Goal: Task Accomplishment & Management: Use online tool/utility

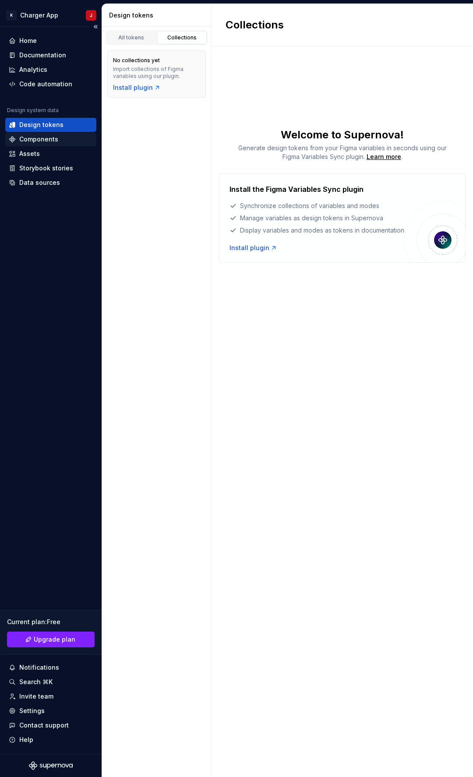
click at [46, 138] on div "Components" at bounding box center [38, 139] width 39 height 9
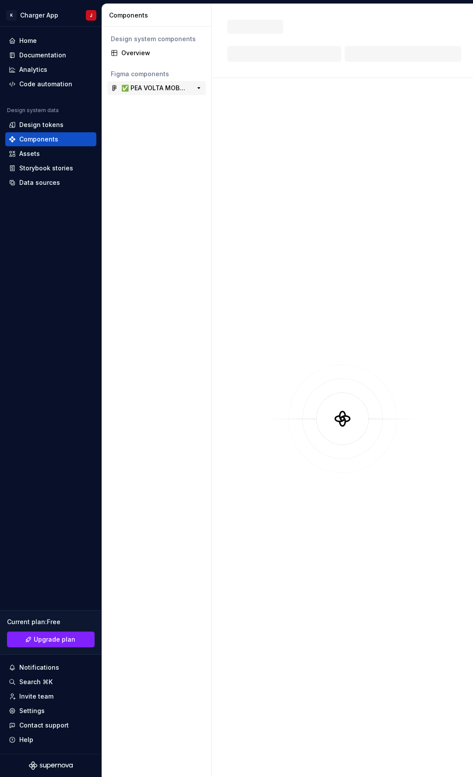
click at [148, 92] on div "✅ PEA VOLTA MOBILE APPLICATION - ภาษาไทย" at bounding box center [153, 88] width 65 height 9
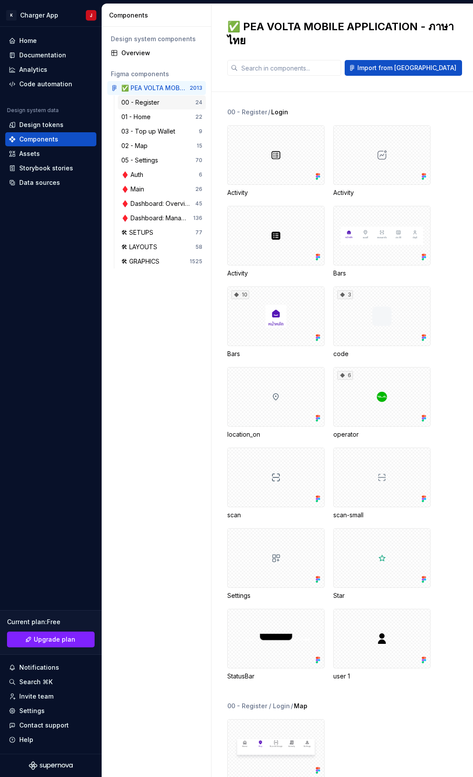
click at [145, 104] on div "00 - Register" at bounding box center [142, 102] width 42 height 9
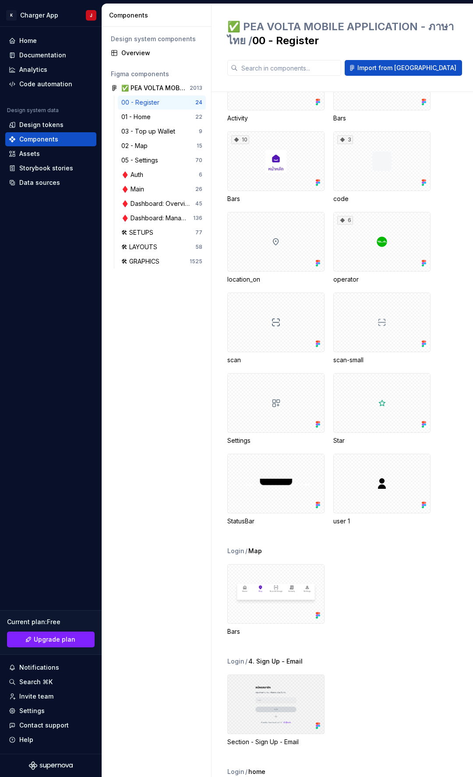
scroll to position [12, 0]
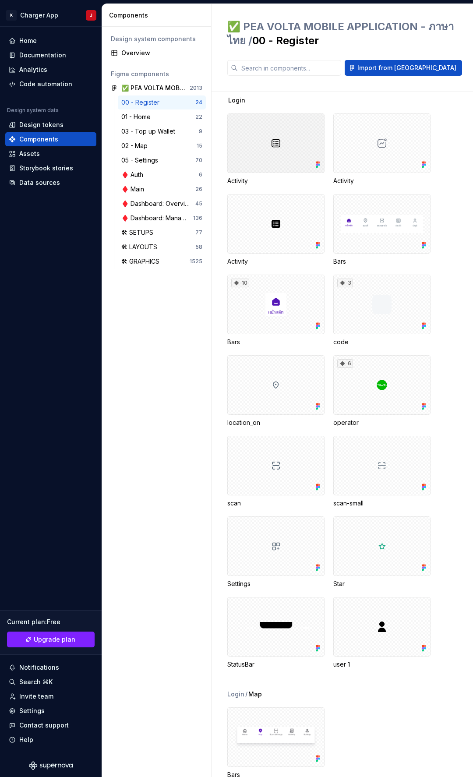
click at [277, 150] on div at bounding box center [275, 143] width 97 height 60
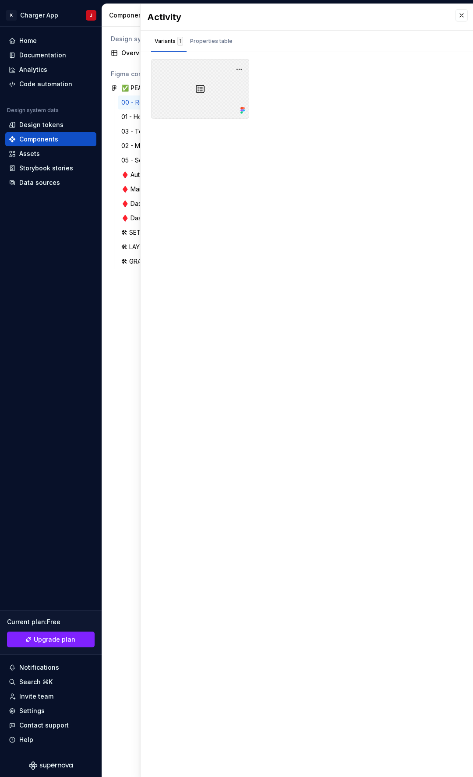
click at [209, 82] on div at bounding box center [200, 89] width 98 height 60
click at [242, 67] on button "button" at bounding box center [239, 69] width 12 height 12
click at [278, 104] on div at bounding box center [307, 89] width 312 height 60
click at [461, 13] on button "button" at bounding box center [462, 15] width 12 height 12
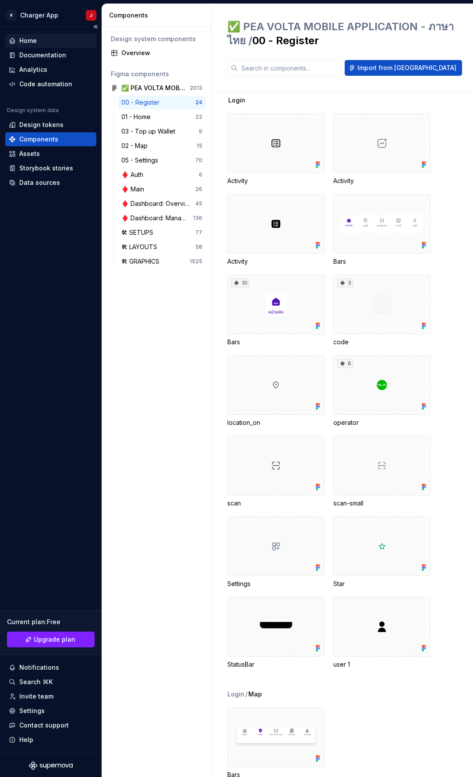
click at [31, 44] on div "Home" at bounding box center [28, 40] width 18 height 9
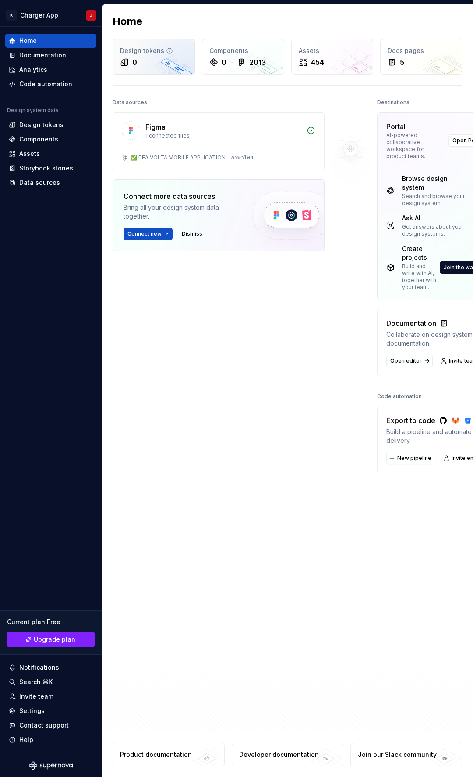
click at [163, 62] on div "0" at bounding box center [153, 62] width 67 height 11
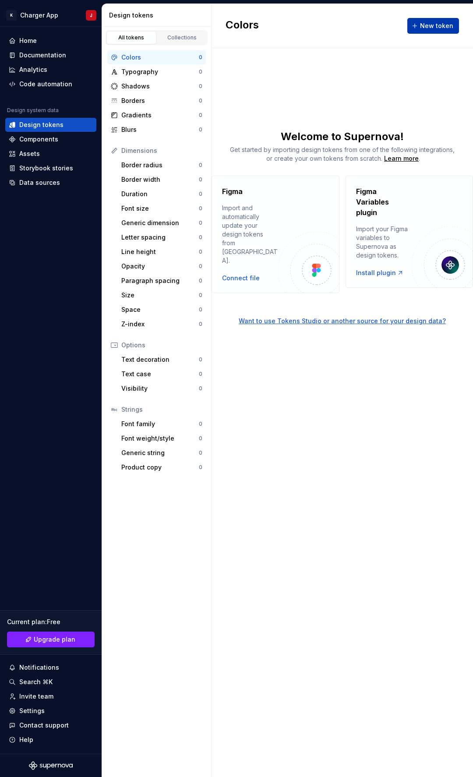
click at [446, 25] on span "New token" at bounding box center [436, 25] width 33 height 9
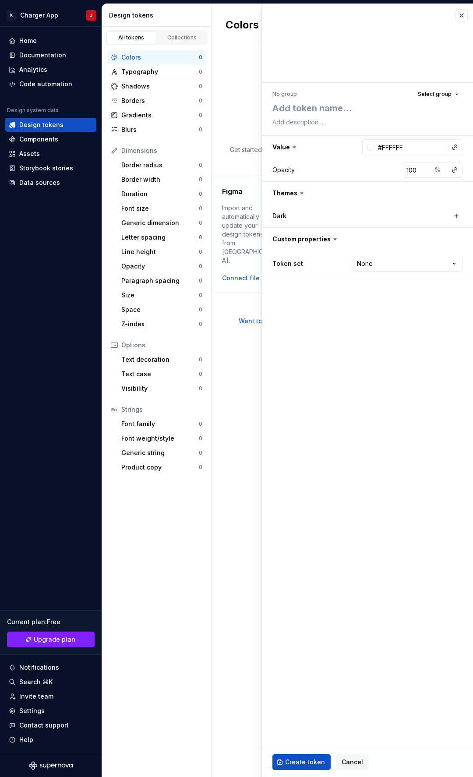
type textarea "*"
click at [426, 92] on span "Select group" at bounding box center [435, 94] width 34 height 7
click at [286, 121] on textarea at bounding box center [366, 122] width 190 height 12
type textarea "h"
type textarea "*"
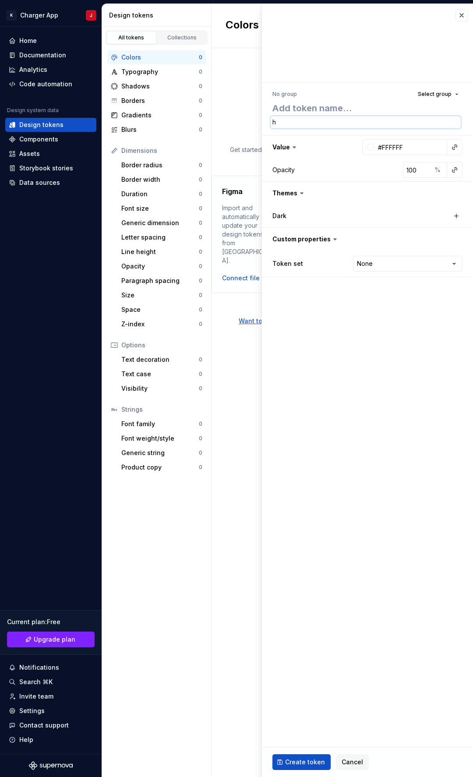
type textarea "ho"
type textarea "*"
type textarea "hom"
type textarea "*"
type textarea "home"
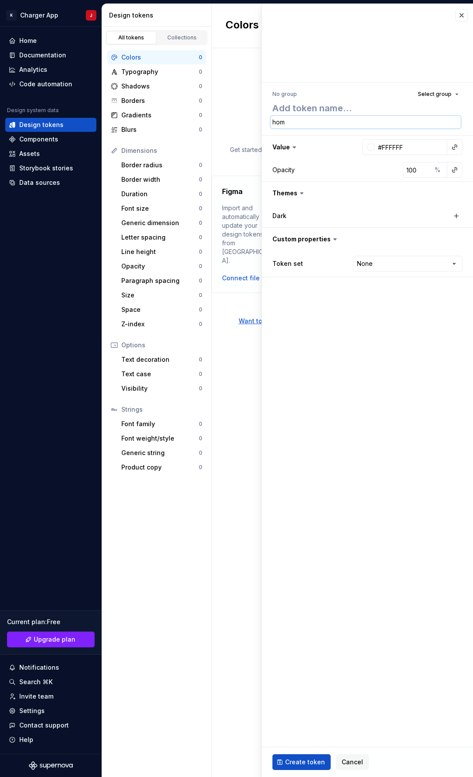
type textarea "*"
type textarea "home"
click at [298, 764] on span "Create token" at bounding box center [305, 762] width 40 height 9
type textarea "*"
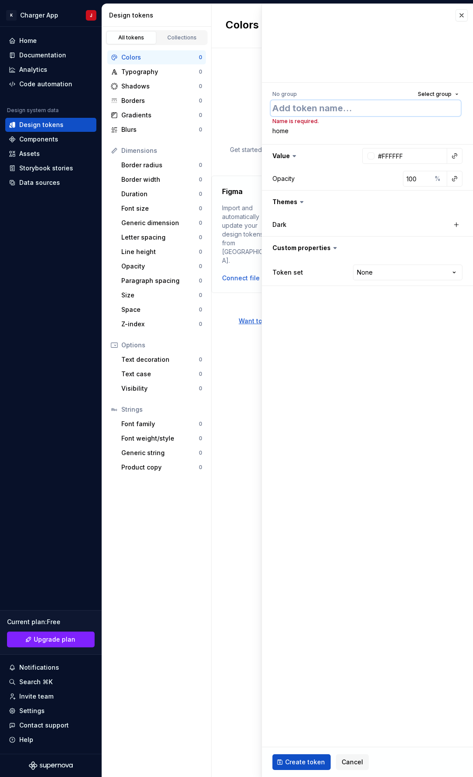
type textarea "h"
type textarea "*"
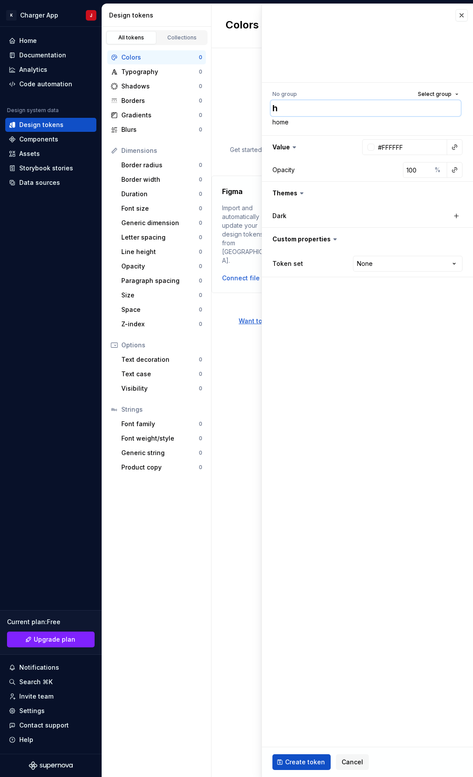
type textarea "ho"
type textarea "*"
type textarea "hom"
type textarea "*"
type textarea "home"
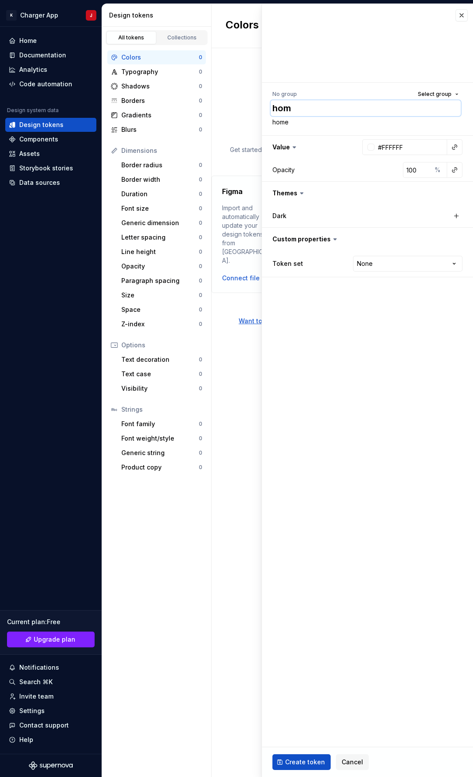
type textarea "*"
type textarea "home"
type textarea "*"
type textarea "home"
click at [302, 760] on span "Create token" at bounding box center [305, 762] width 40 height 9
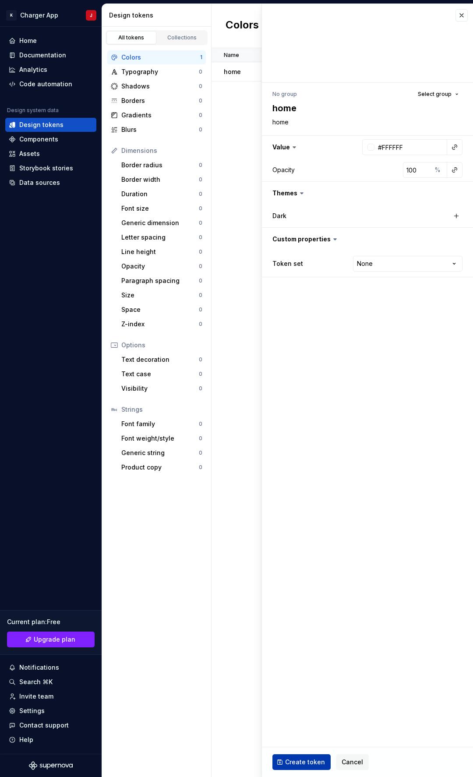
type textarea "*"
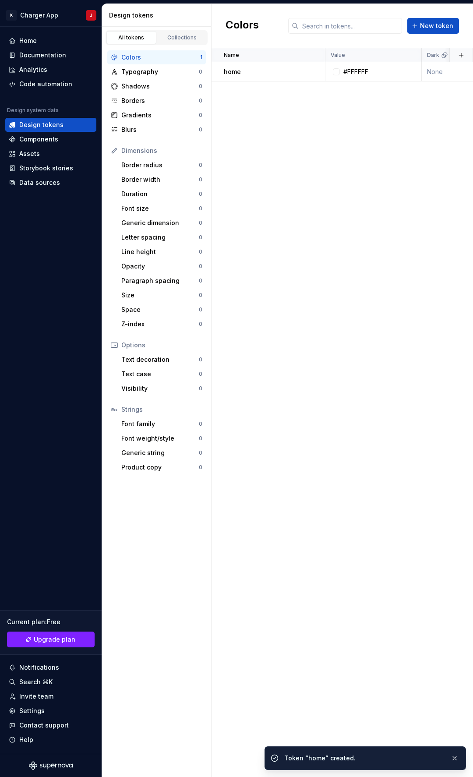
click at [262, 82] on div "Name Value Dark Token set Description Last updated home #FFFFFF None None home …" at bounding box center [343, 412] width 262 height 729
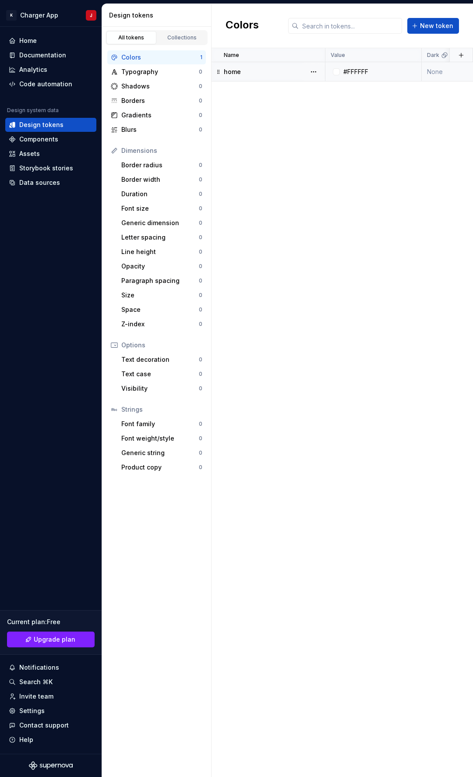
click at [240, 70] on p "home" at bounding box center [232, 71] width 17 height 9
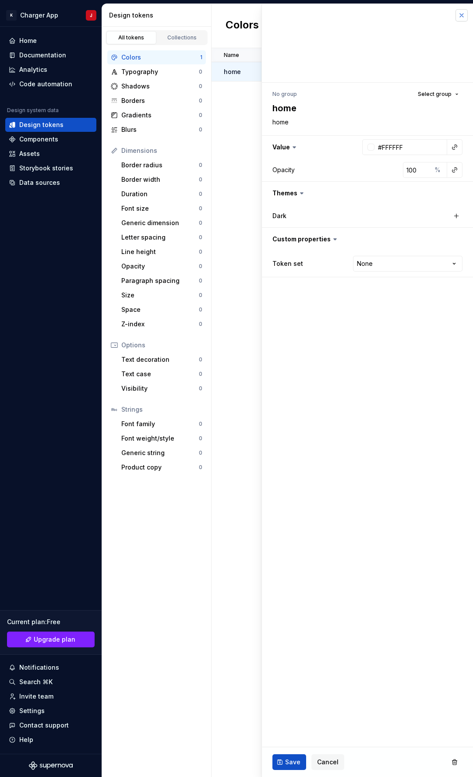
click at [463, 11] on button "button" at bounding box center [462, 15] width 12 height 12
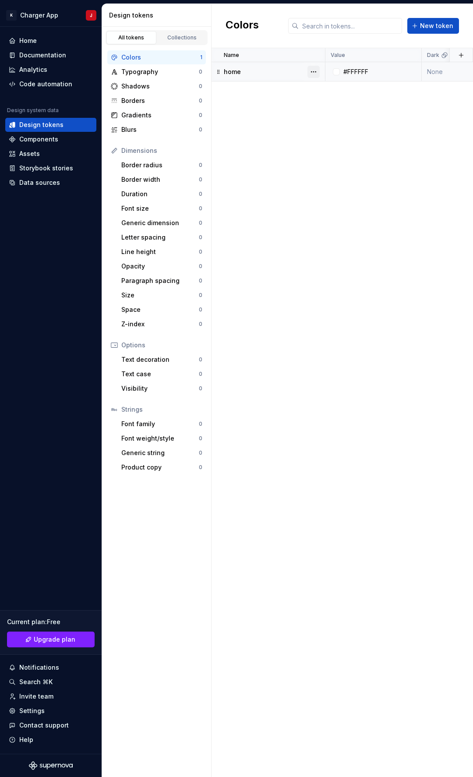
click at [317, 72] on button "button" at bounding box center [314, 72] width 12 height 12
click at [349, 120] on div "Delete token" at bounding box center [352, 121] width 57 height 9
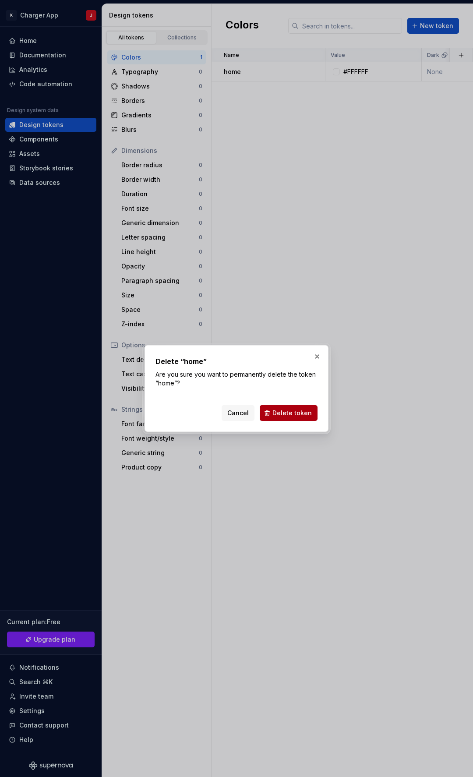
click at [299, 417] on span "Delete token" at bounding box center [292, 413] width 39 height 9
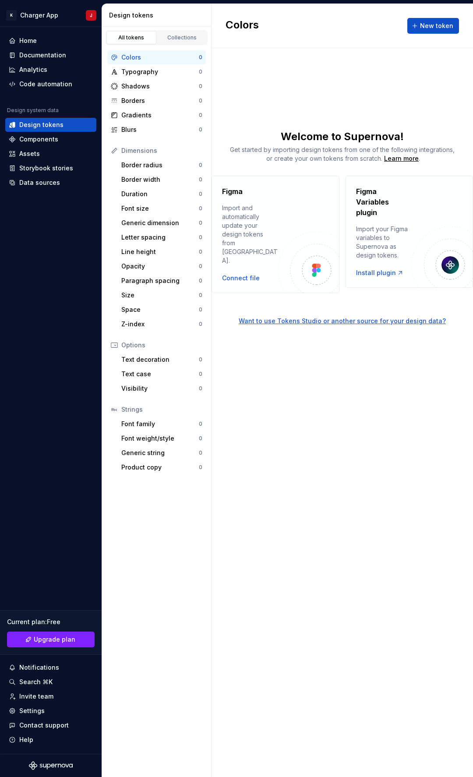
click at [310, 346] on div "Colors New token Welcome to Supernova! Get started by importing design tokens f…" at bounding box center [343, 390] width 262 height 773
click at [50, 86] on div "Code automation" at bounding box center [45, 84] width 53 height 9
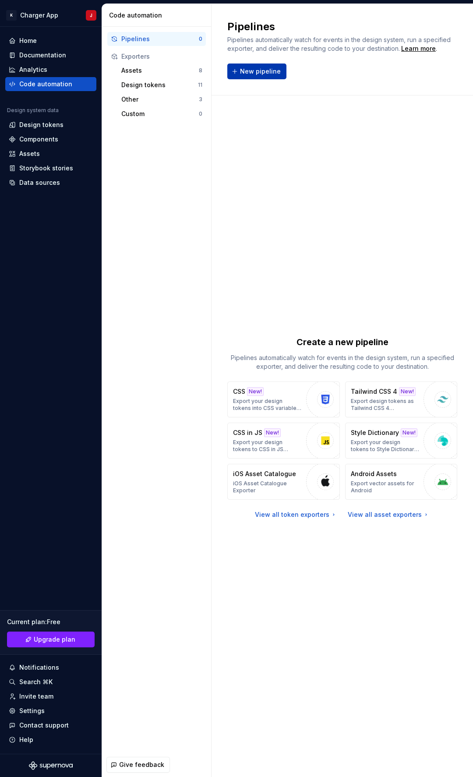
click at [266, 67] on span "New pipeline" at bounding box center [260, 71] width 41 height 9
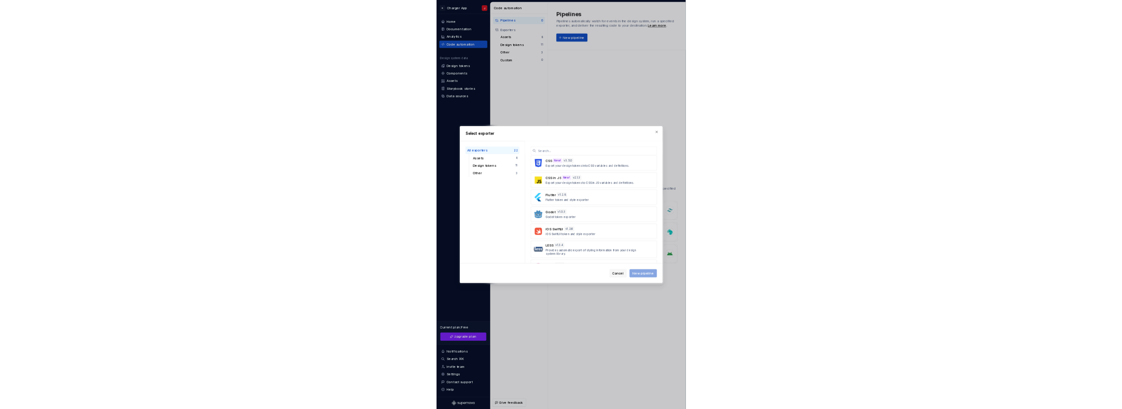
scroll to position [333, 0]
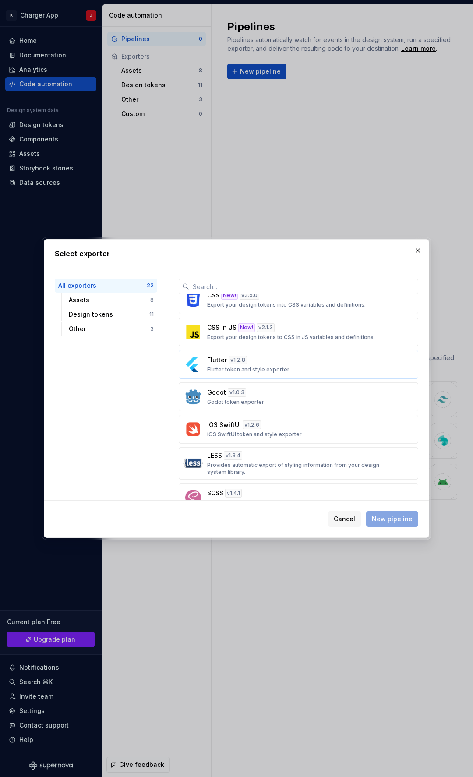
click at [265, 367] on p "Flutter token and style exporter" at bounding box center [248, 369] width 82 height 7
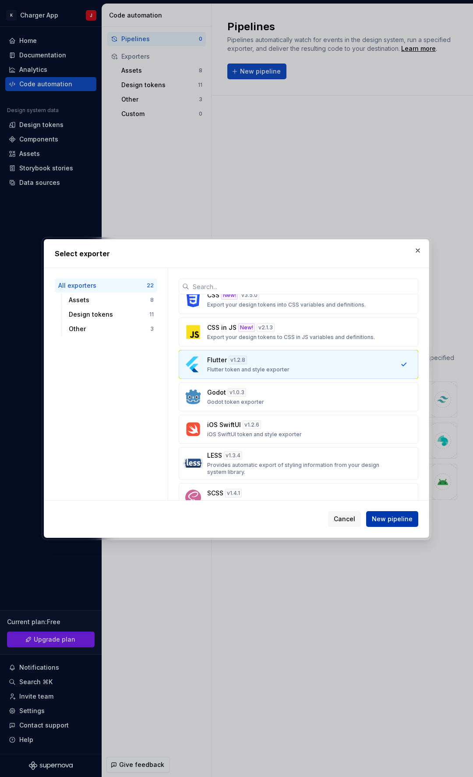
click at [396, 523] on span "New pipeline" at bounding box center [392, 519] width 41 height 9
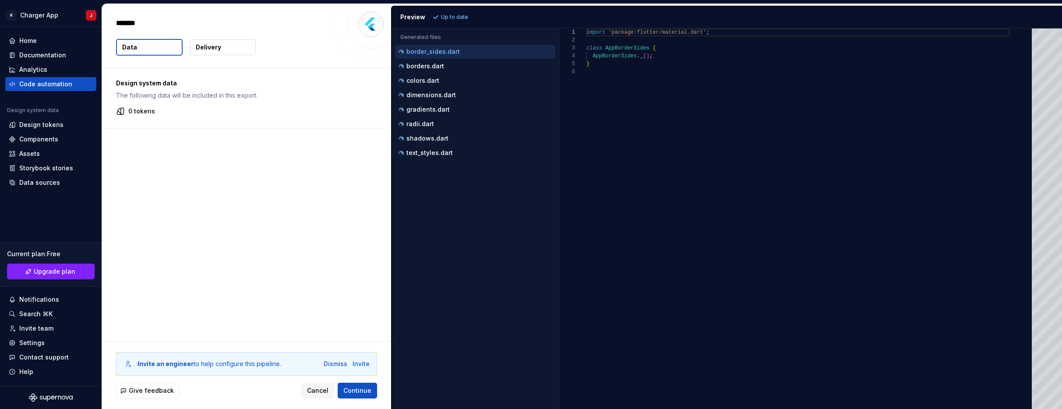
type textarea "*"
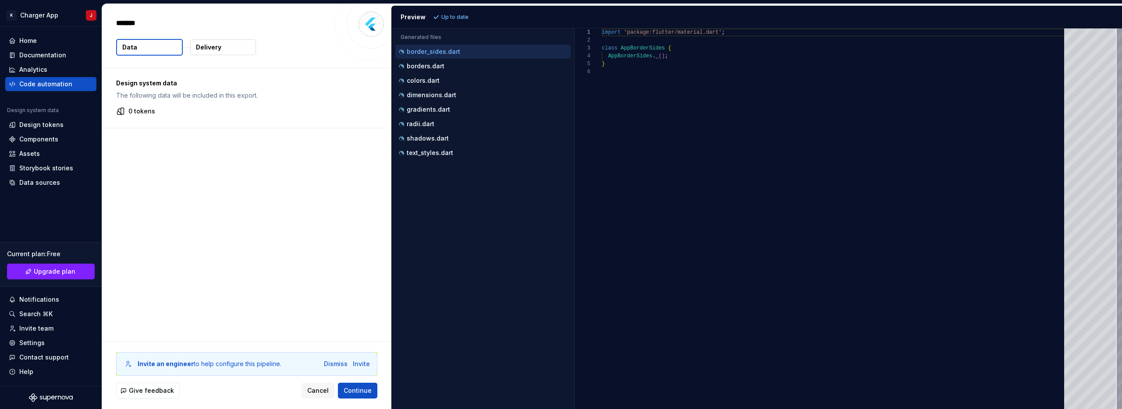
click at [309, 169] on div "Design system data The following data will be included in this export. 0 tokens" at bounding box center [246, 204] width 289 height 273
click at [413, 19] on div "Preview" at bounding box center [412, 17] width 25 height 9
click at [314, 131] on div "Design system data The following data will be included in this export. 0 tokens" at bounding box center [246, 204] width 289 height 273
click at [241, 104] on div "Design system data The following data will be included in this export. 0 tokens" at bounding box center [244, 98] width 285 height 60
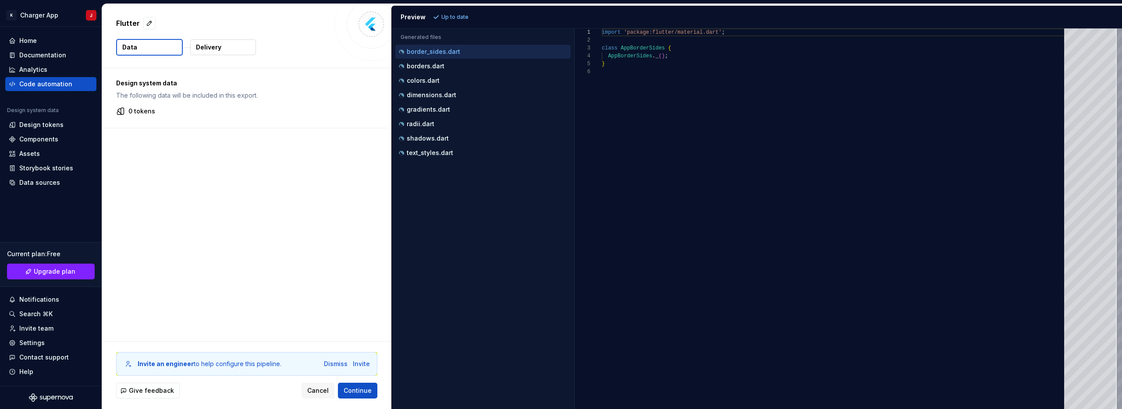
click at [152, 50] on button "Data" at bounding box center [149, 47] width 67 height 17
click at [361, 390] on span "Continue" at bounding box center [357, 390] width 28 height 9
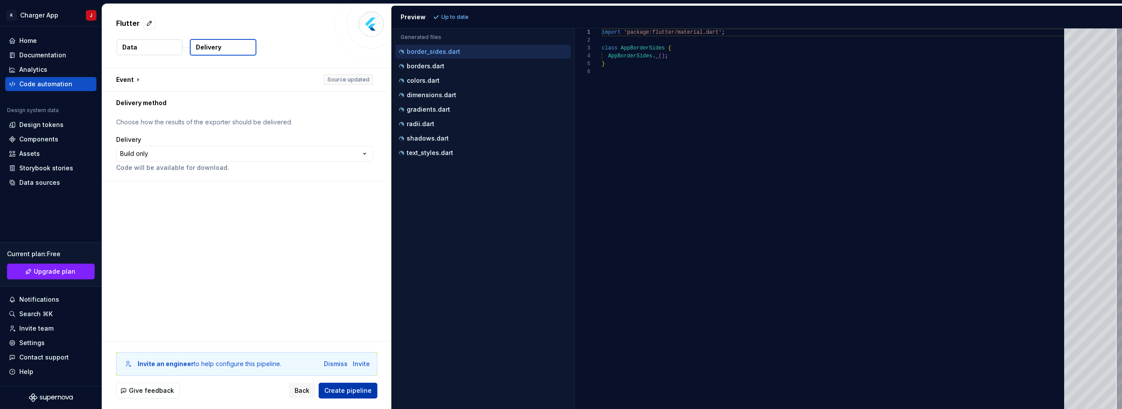
click at [357, 391] on span "Create pipeline" at bounding box center [347, 390] width 47 height 9
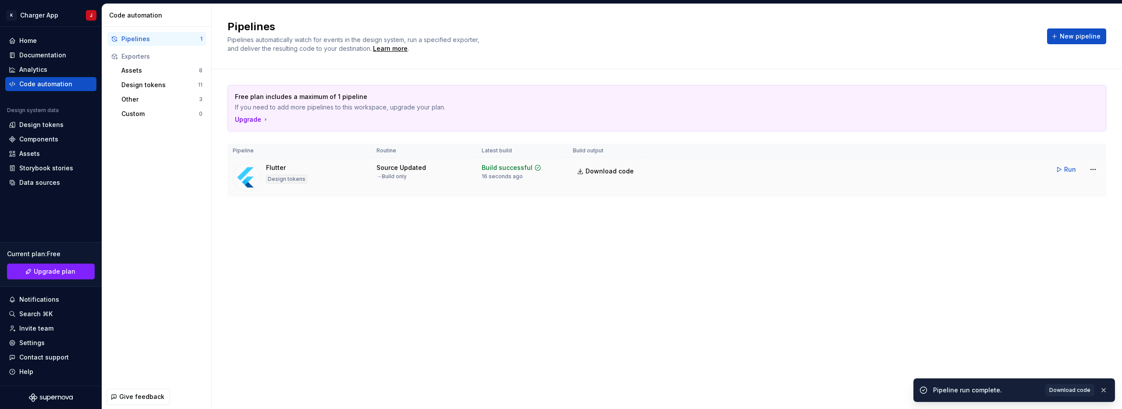
click at [270, 168] on div "Flutter" at bounding box center [276, 167] width 20 height 9
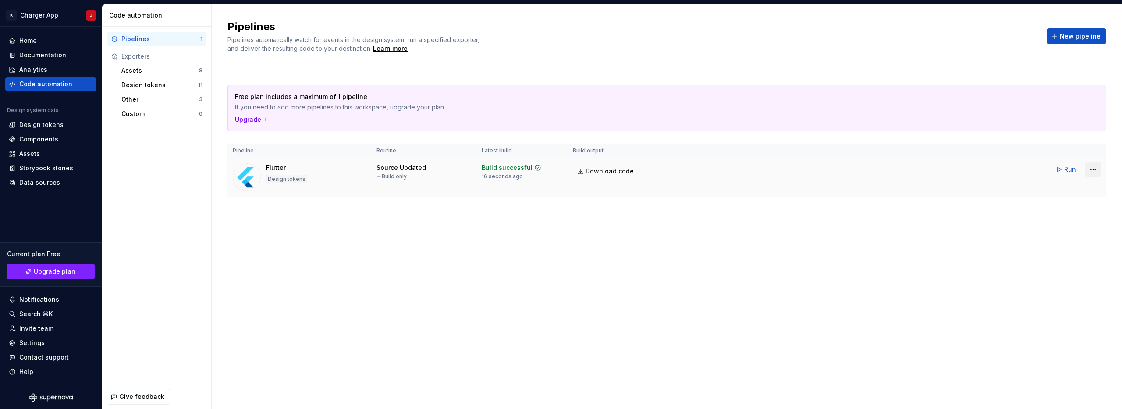
click at [473, 169] on html "K Charger App J Home Documentation Analytics Code automation Design system data…" at bounding box center [561, 204] width 1122 height 409
click at [473, 185] on html "K Charger App J Home Documentation Analytics Code automation Design system data…" at bounding box center [561, 204] width 1122 height 409
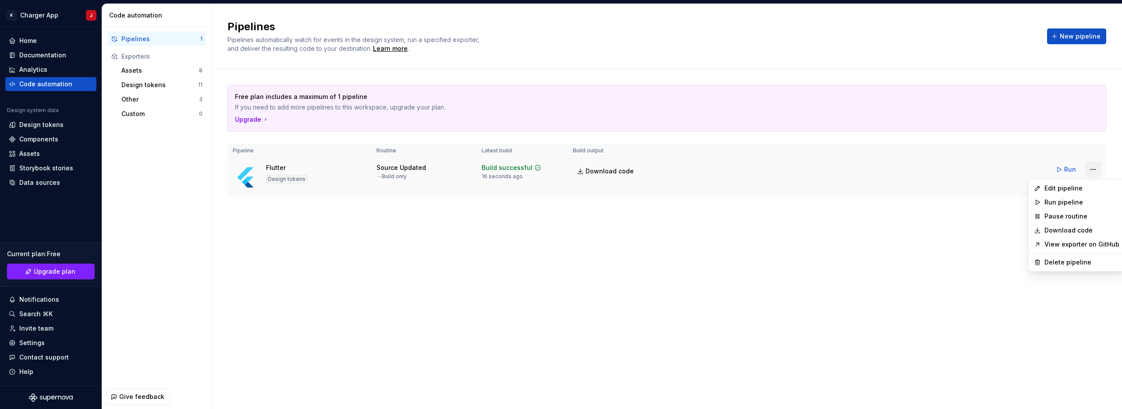
click at [473, 172] on html "K Charger App J Home Documentation Analytics Code automation Design system data…" at bounding box center [561, 204] width 1122 height 409
click at [473, 185] on div "Edit pipeline" at bounding box center [1081, 188] width 75 height 9
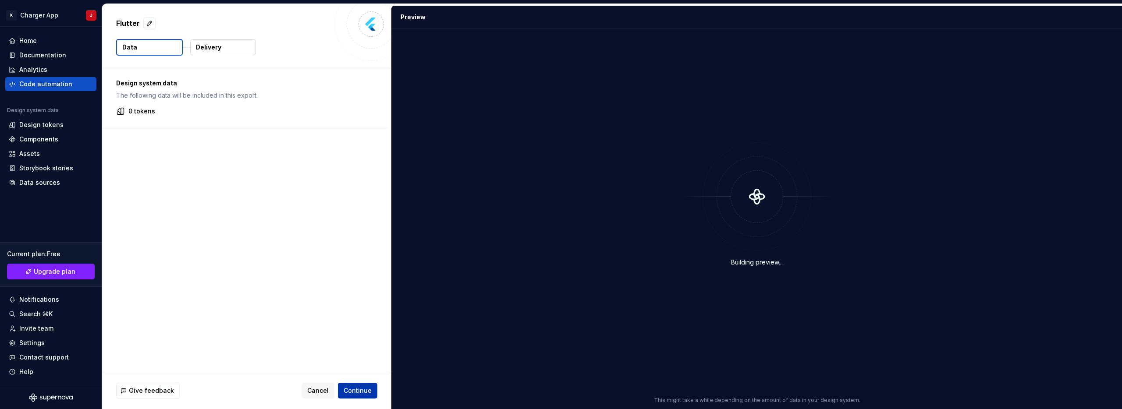
click at [361, 386] on button "Continue" at bounding box center [357, 391] width 39 height 16
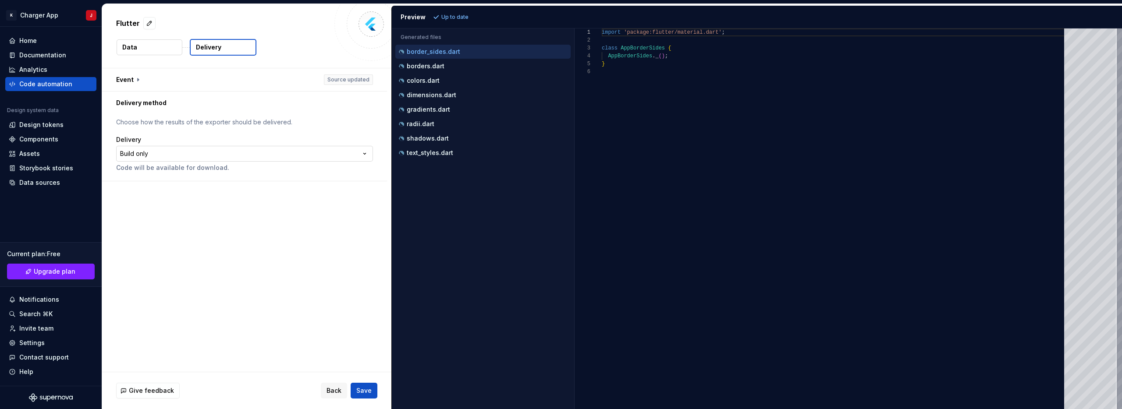
click at [281, 152] on html "**********" at bounding box center [561, 204] width 1122 height 409
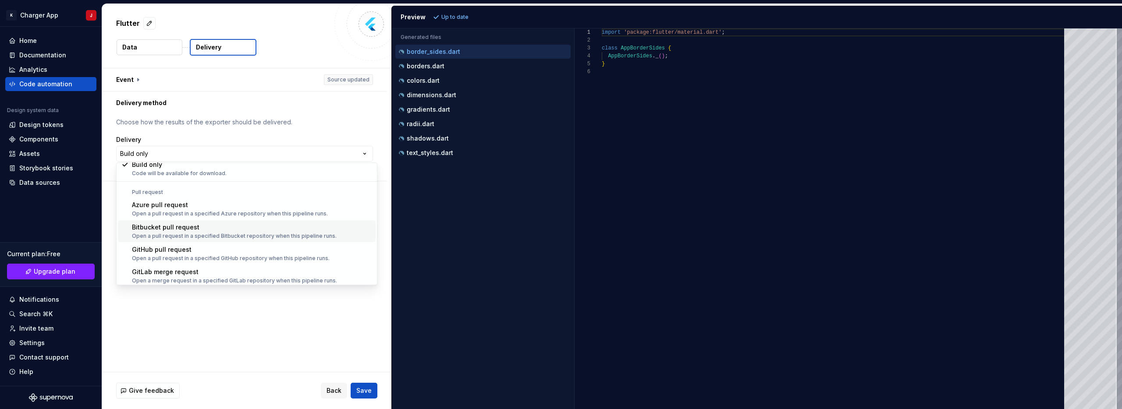
scroll to position [25, 0]
select select "******"
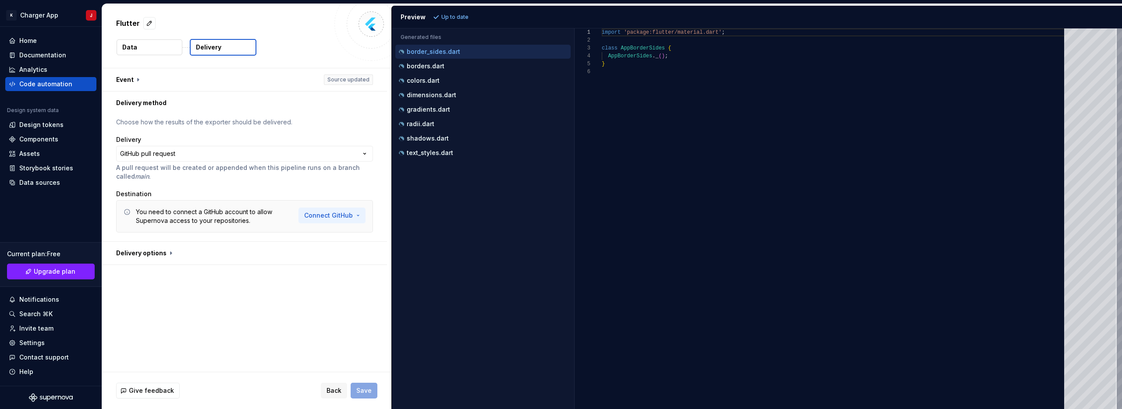
click at [335, 213] on html "**********" at bounding box center [561, 204] width 1122 height 409
click at [339, 234] on span "Connect GitHub account" at bounding box center [365, 234] width 89 height 9
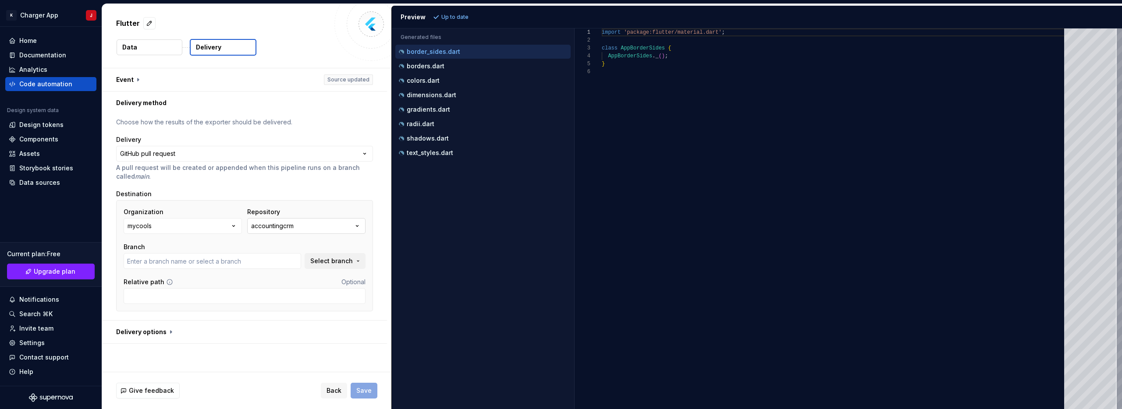
type input "master"
click at [321, 225] on button "accountingcrm" at bounding box center [306, 226] width 118 height 16
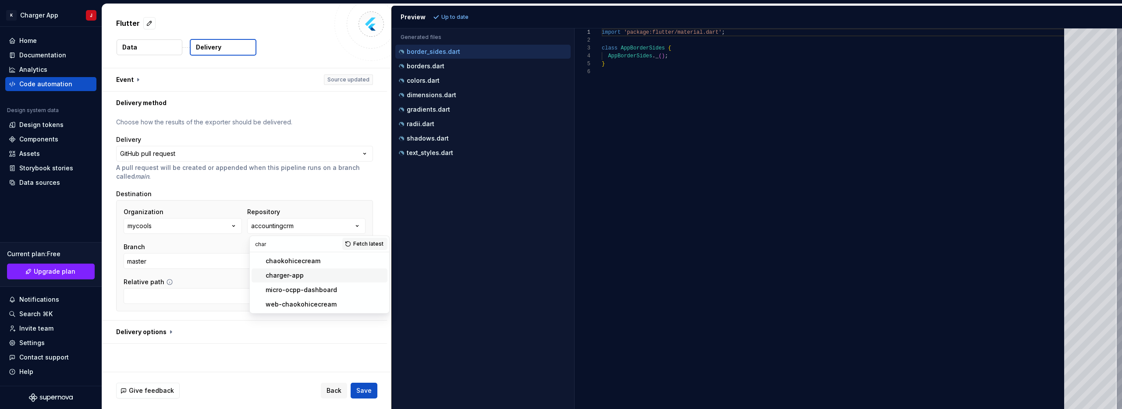
type input "char"
click at [292, 277] on div "charger-app" at bounding box center [285, 275] width 38 height 9
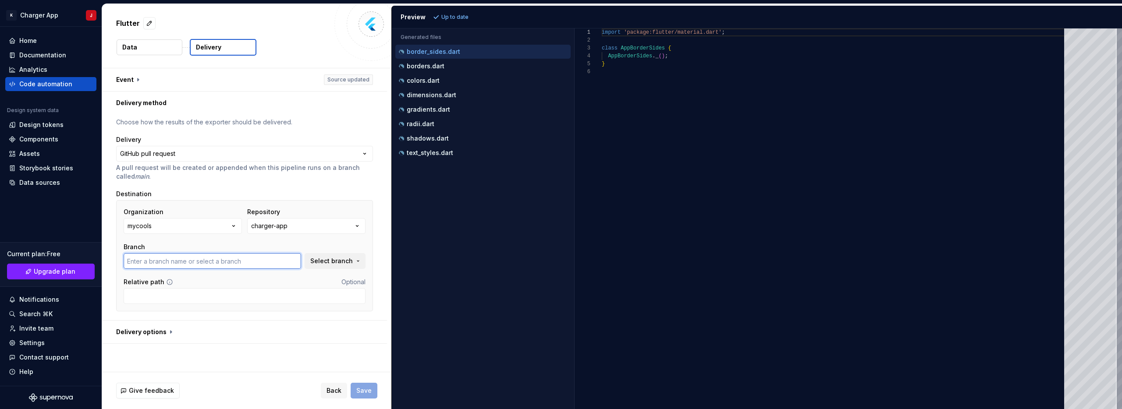
click at [266, 262] on input "text" at bounding box center [212, 261] width 177 height 16
click at [329, 262] on span "Select branch" at bounding box center [331, 261] width 42 height 9
click at [343, 283] on button "Fetch latest" at bounding box center [344, 279] width 45 height 12
click at [273, 278] on input "text" at bounding box center [254, 279] width 136 height 16
click at [224, 263] on input "text" at bounding box center [212, 261] width 177 height 16
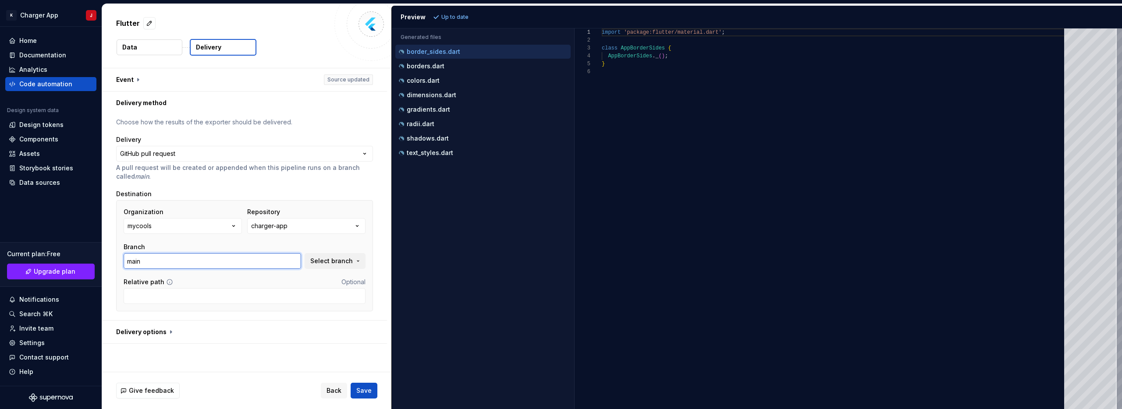
type input "main"
click at [248, 305] on div "Organization mycools Repository charger-app Branch main Select branch Relative …" at bounding box center [244, 255] width 257 height 111
click at [358, 389] on span "Save" at bounding box center [363, 390] width 15 height 9
click at [340, 322] on button "button" at bounding box center [244, 332] width 285 height 23
click at [365, 390] on span "Save" at bounding box center [363, 390] width 15 height 9
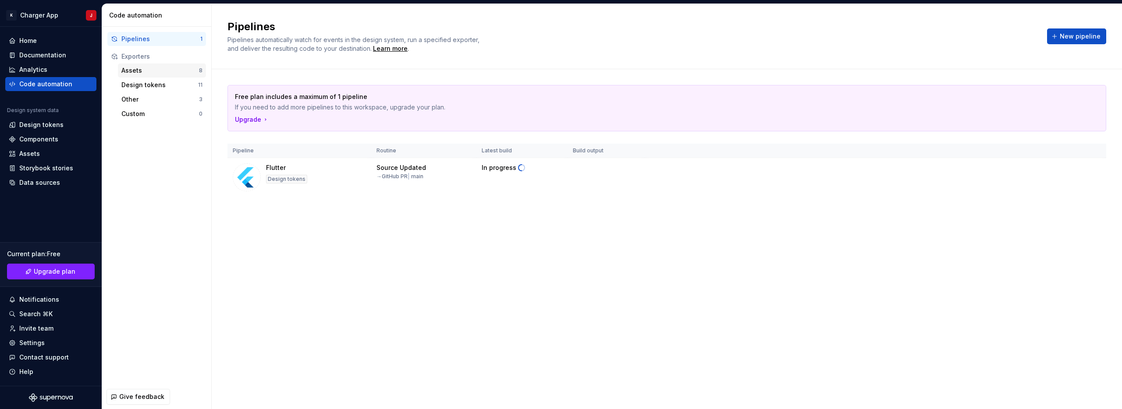
click at [149, 72] on div "Assets" at bounding box center [160, 70] width 78 height 9
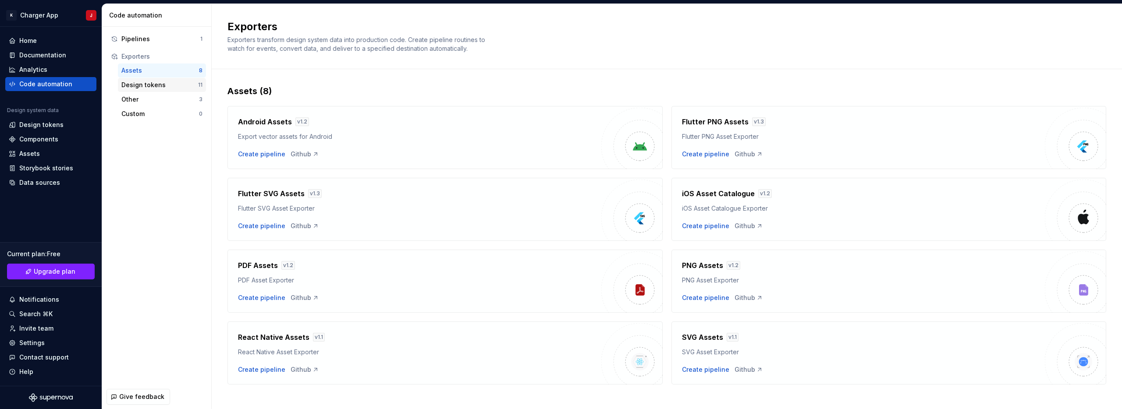
click at [152, 88] on div "Design tokens" at bounding box center [159, 85] width 77 height 9
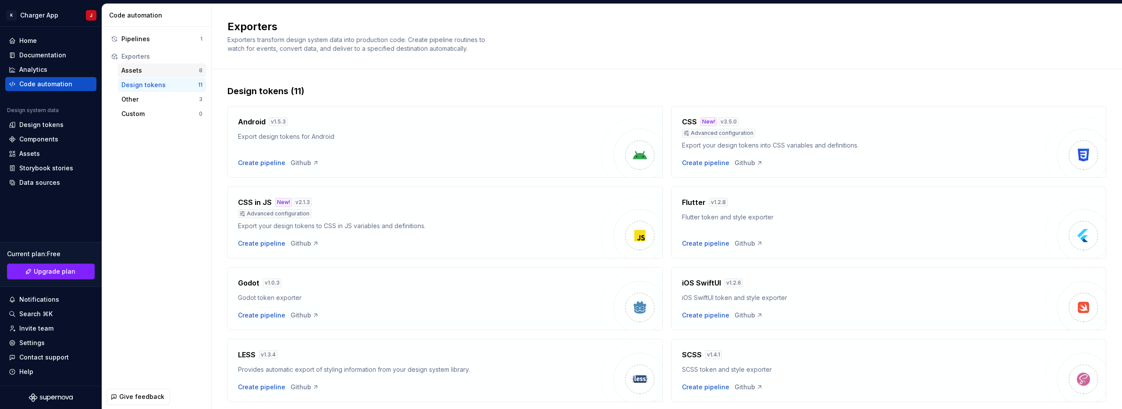
click at [149, 70] on div "Assets" at bounding box center [160, 70] width 78 height 9
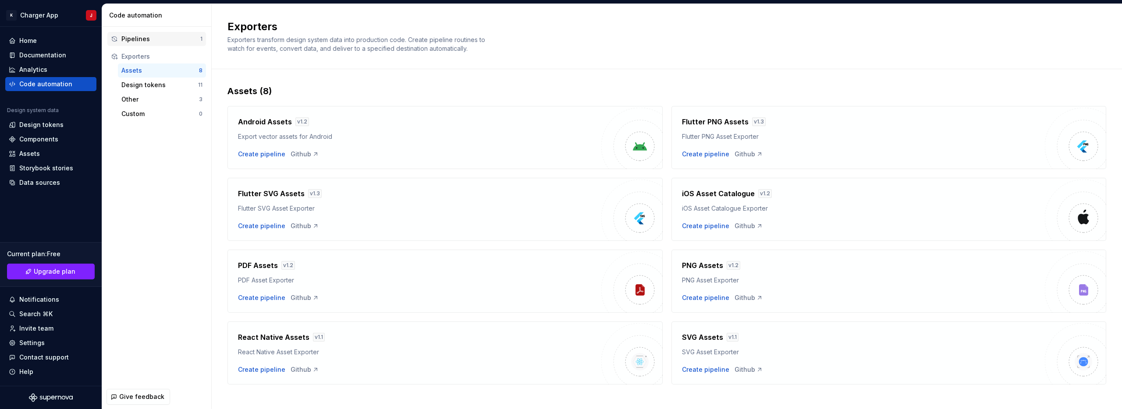
click at [143, 36] on div "Pipelines" at bounding box center [160, 39] width 79 height 9
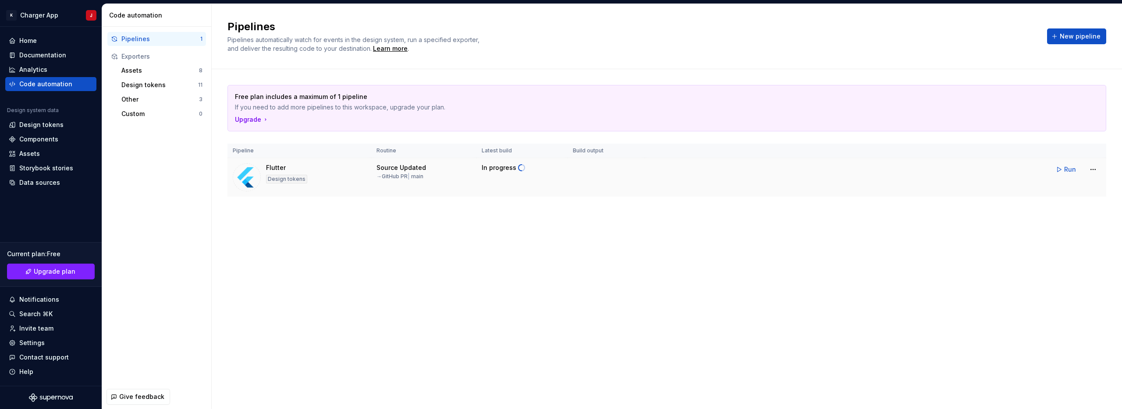
click at [277, 169] on div "Flutter" at bounding box center [276, 167] width 20 height 9
click at [473, 169] on span "Run" at bounding box center [1070, 169] width 12 height 9
click at [473, 170] on html "K Charger App J Home Documentation Analytics Code automation Design system data…" at bounding box center [561, 204] width 1122 height 409
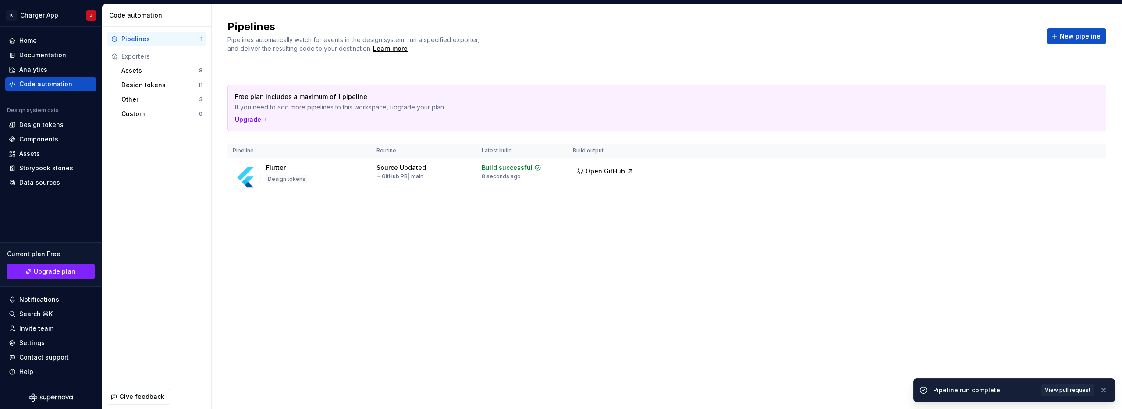
click at [473, 203] on html "K Charger App J Home Documentation Analytics Code automation Design system data…" at bounding box center [561, 204] width 1122 height 409
click at [473, 173] on span "Open GitHub" at bounding box center [604, 171] width 39 height 9
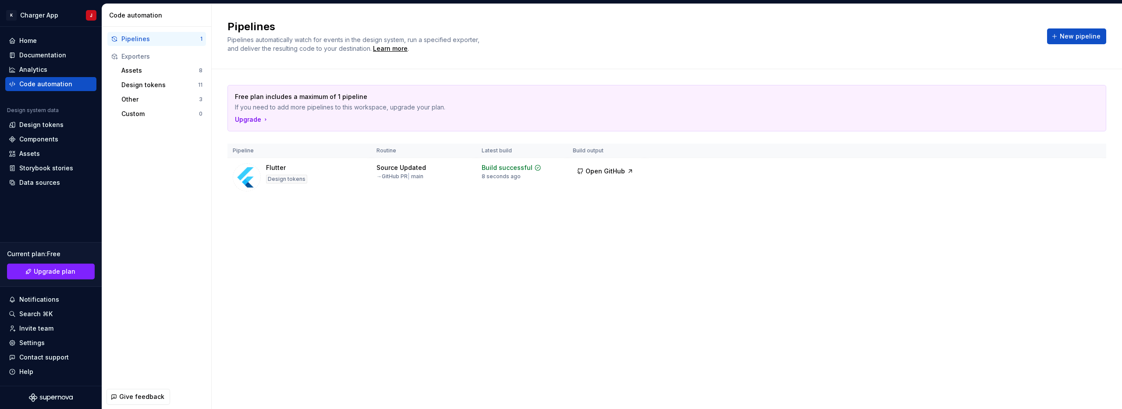
click at [425, 255] on div "Pipelines Pipelines automatically watch for events in the design system, run a …" at bounding box center [667, 206] width 910 height 405
click at [56, 81] on div "Code automation" at bounding box center [45, 84] width 53 height 9
click at [275, 166] on div "Flutter" at bounding box center [276, 167] width 20 height 9
click at [247, 175] on img at bounding box center [247, 177] width 28 height 28
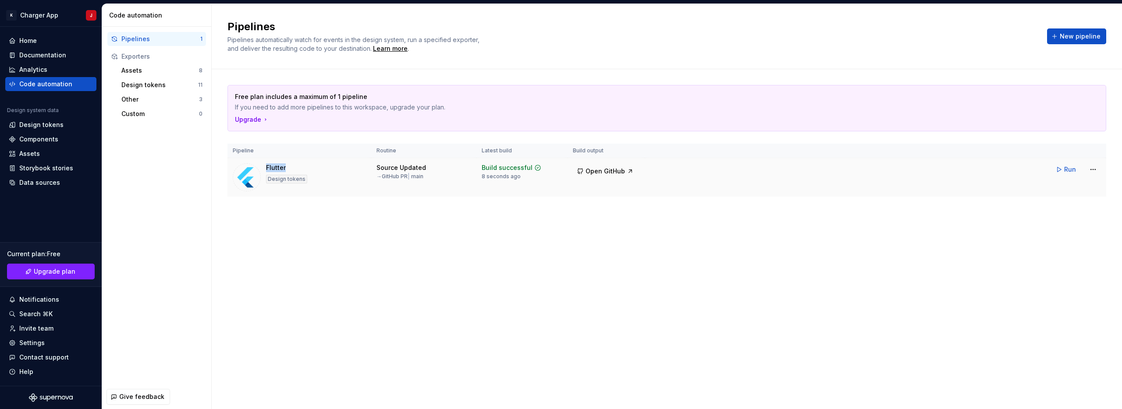
click at [247, 175] on img at bounding box center [247, 177] width 28 height 28
click at [473, 151] on th "Latest build" at bounding box center [521, 151] width 91 height 14
click at [38, 44] on div "Home" at bounding box center [51, 40] width 84 height 9
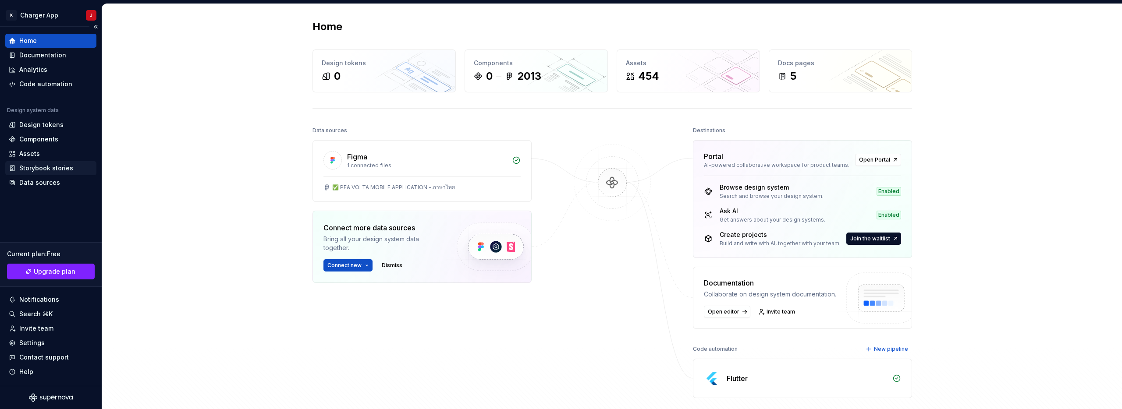
click at [46, 166] on div "Storybook stories" at bounding box center [46, 168] width 54 height 9
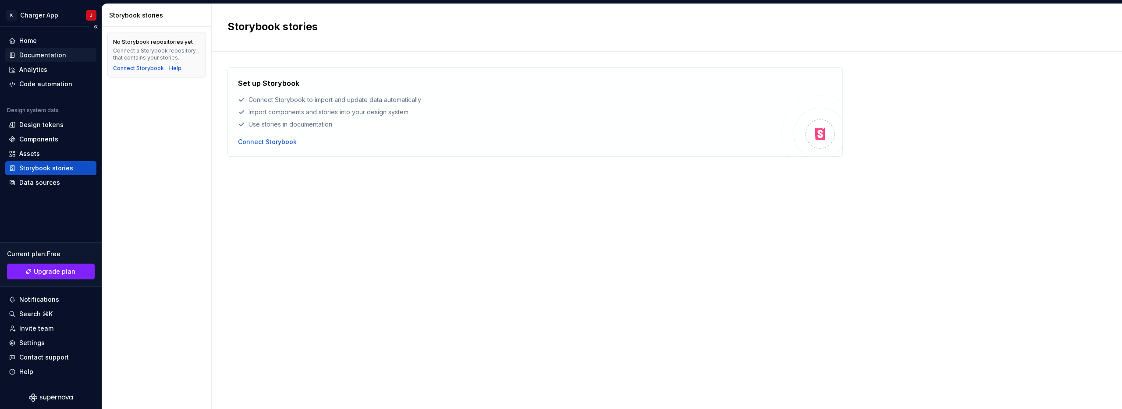
click at [39, 55] on div "Documentation" at bounding box center [42, 55] width 47 height 9
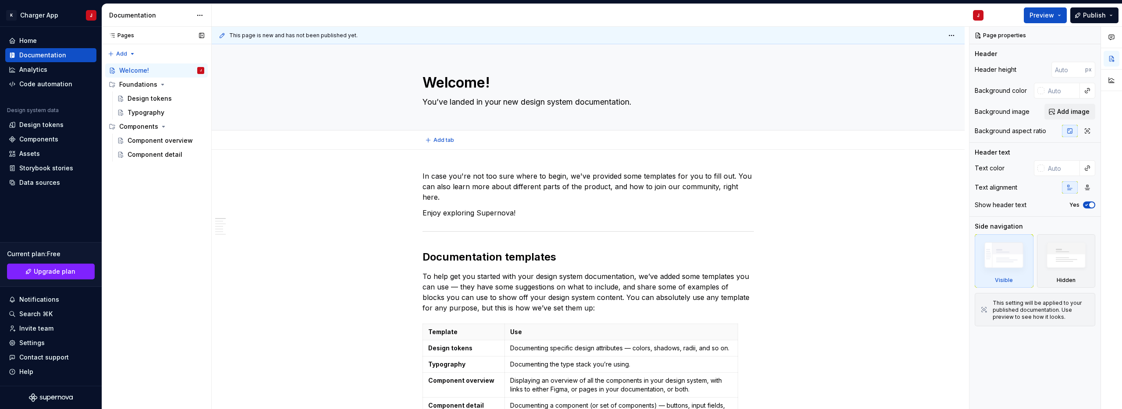
type textarea "*"
click at [39, 67] on div "Analytics" at bounding box center [33, 69] width 28 height 9
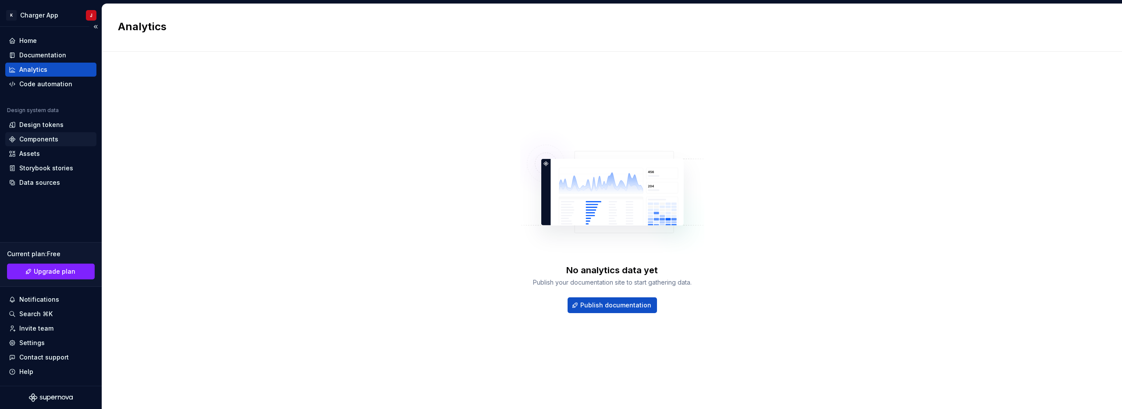
click at [39, 142] on div "Components" at bounding box center [38, 139] width 39 height 9
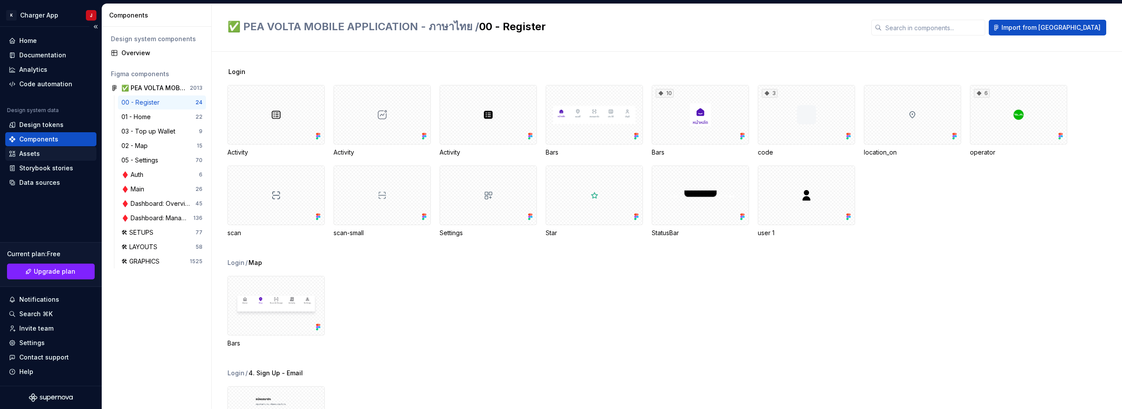
click at [33, 154] on div "Assets" at bounding box center [29, 153] width 21 height 9
